Goal: Task Accomplishment & Management: Manage account settings

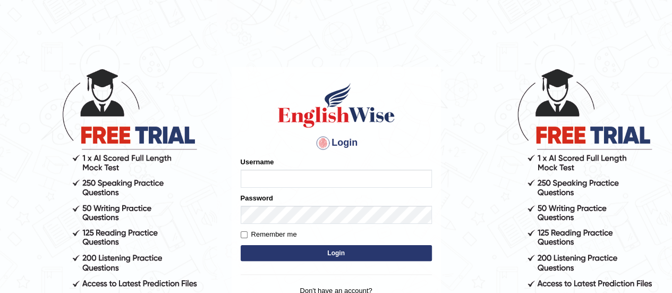
type input "Khyati_Purohit"
click at [320, 248] on button "Login" at bounding box center [336, 253] width 191 height 16
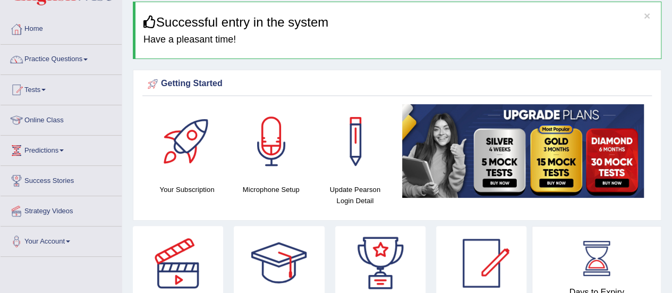
scroll to position [36, 0]
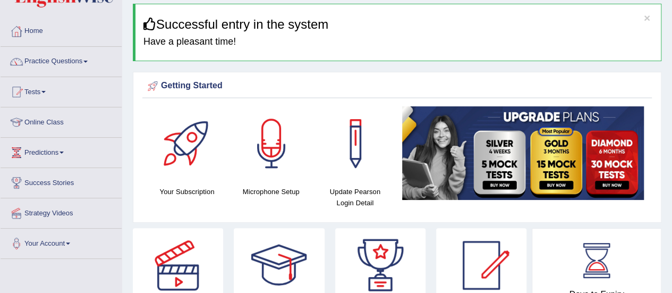
click at [379, 75] on div "Getting Started Your Subscription Microphone Setup Update [PERSON_NAME] Login D…" at bounding box center [397, 147] width 528 height 151
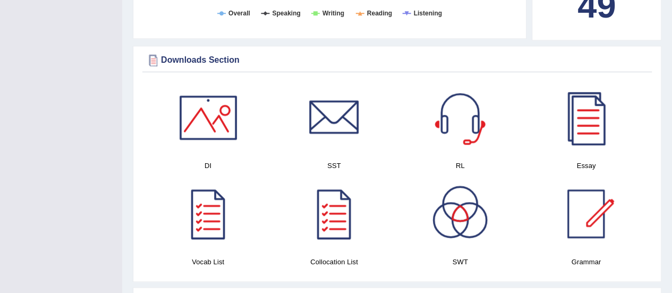
scroll to position [577, 0]
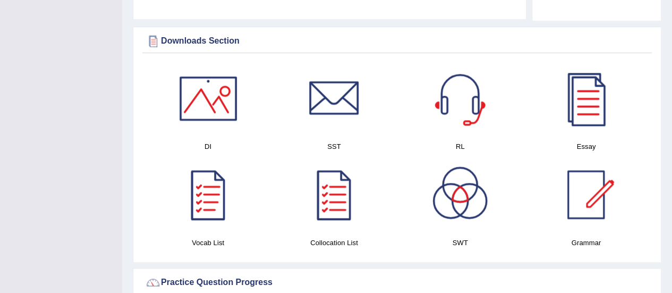
click at [212, 192] on div at bounding box center [208, 194] width 74 height 74
